Goal: Complete application form

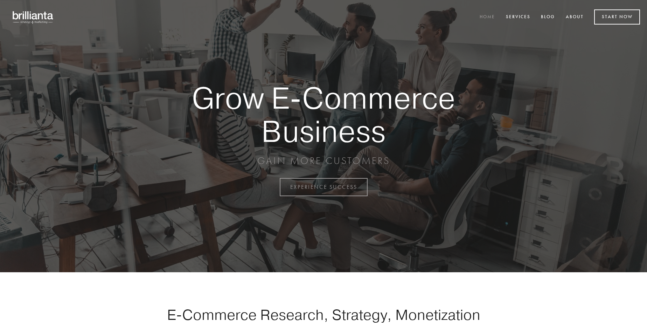
scroll to position [1836, 0]
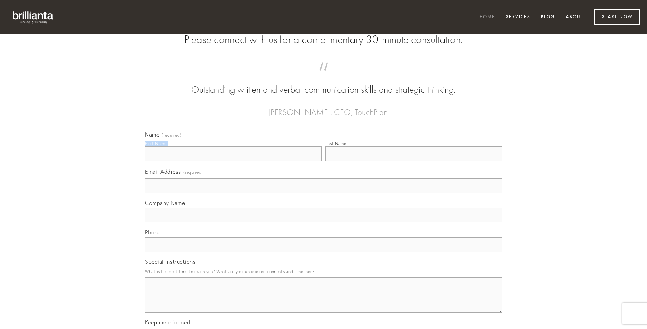
type input "[PERSON_NAME]"
click at [414, 161] on input "Last Name" at bounding box center [413, 153] width 177 height 15
type input "[PERSON_NAME]"
click at [324, 193] on input "Email Address (required)" at bounding box center [323, 185] width 357 height 15
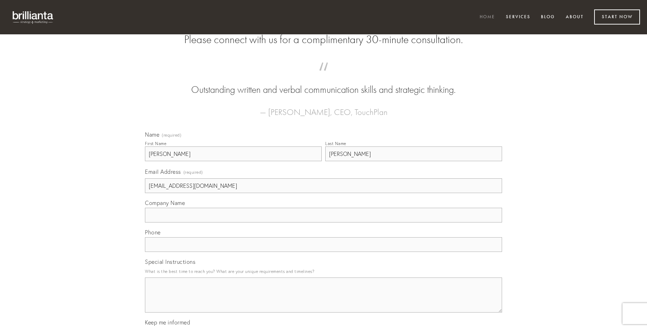
type input "[EMAIL_ADDRESS][DOMAIN_NAME]"
click at [324, 222] on input "Company Name" at bounding box center [323, 215] width 357 height 15
type input "crudelis"
click at [324, 252] on input "text" at bounding box center [323, 244] width 357 height 15
click at [324, 301] on textarea "Special Instructions" at bounding box center [323, 294] width 357 height 35
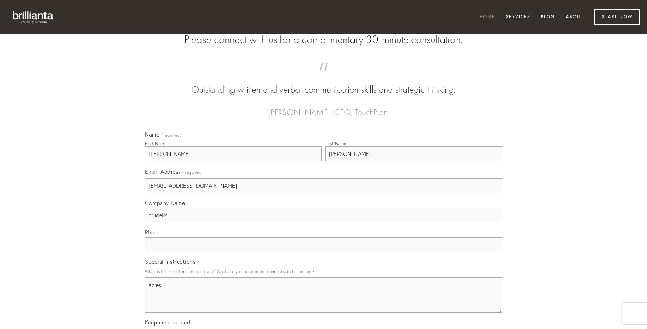
type textarea "acies"
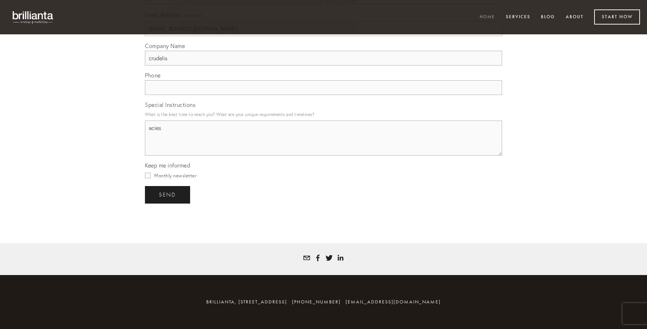
click at [168, 194] on span "send" at bounding box center [167, 195] width 17 height 6
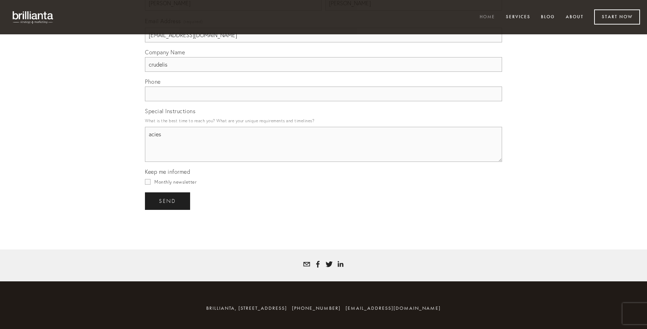
scroll to position [1815, 0]
